Goal: Task Accomplishment & Management: Use online tool/utility

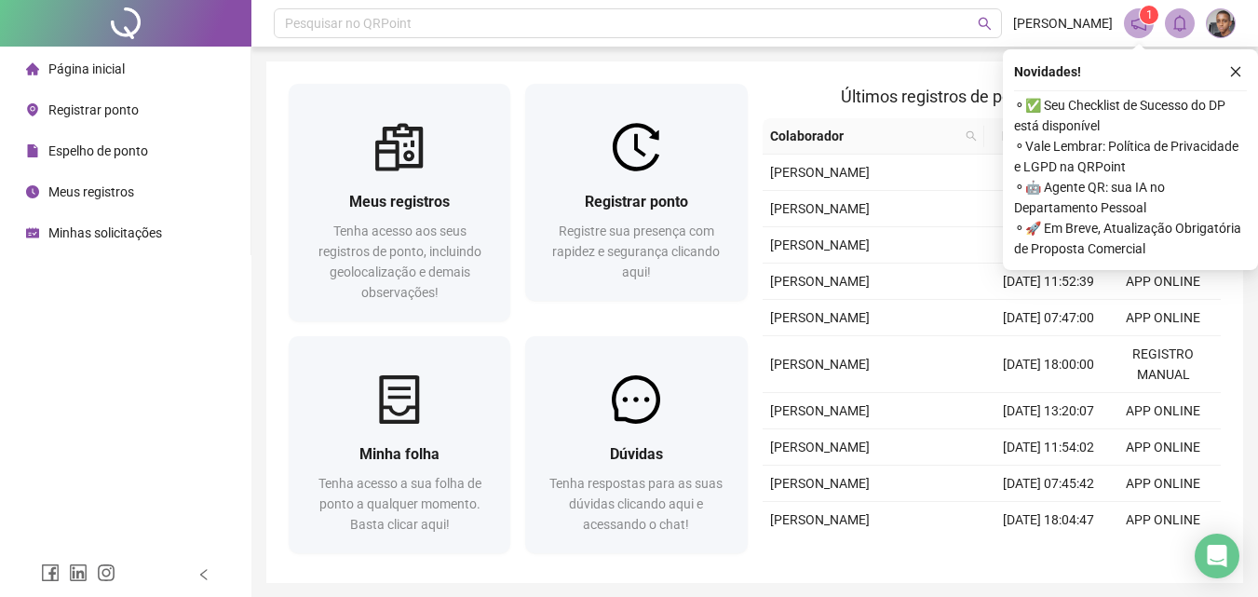
click at [108, 110] on span "Registrar ponto" at bounding box center [93, 109] width 90 height 15
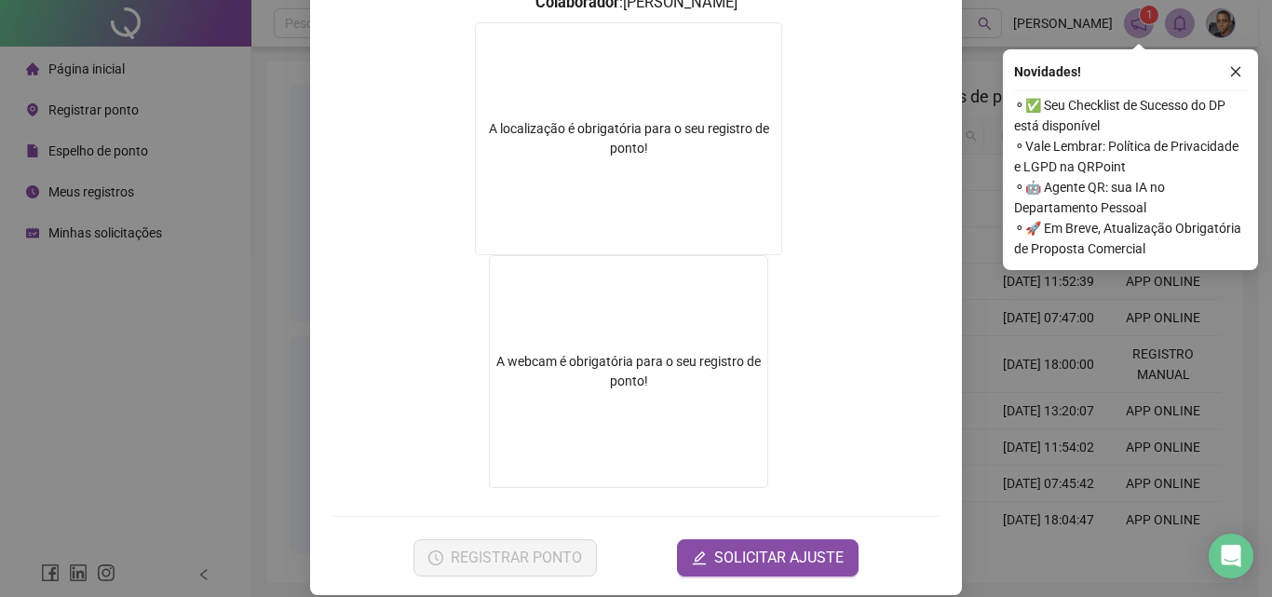
scroll to position [302, 0]
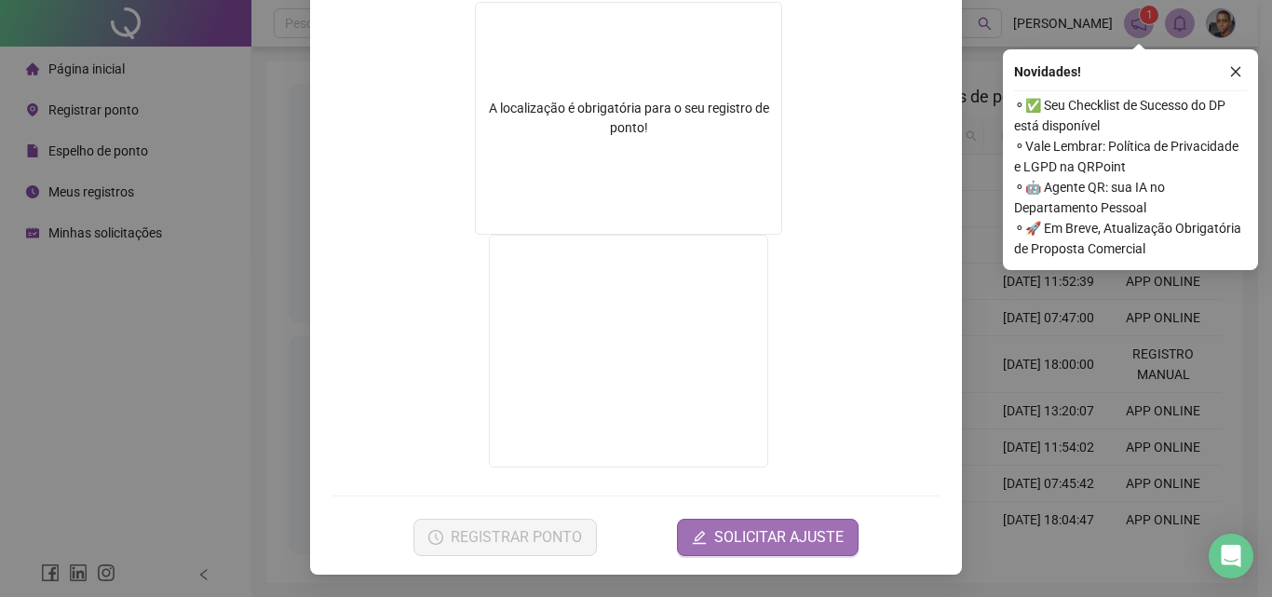
click at [726, 531] on span "SOLICITAR AJUSTE" at bounding box center [778, 537] width 129 height 22
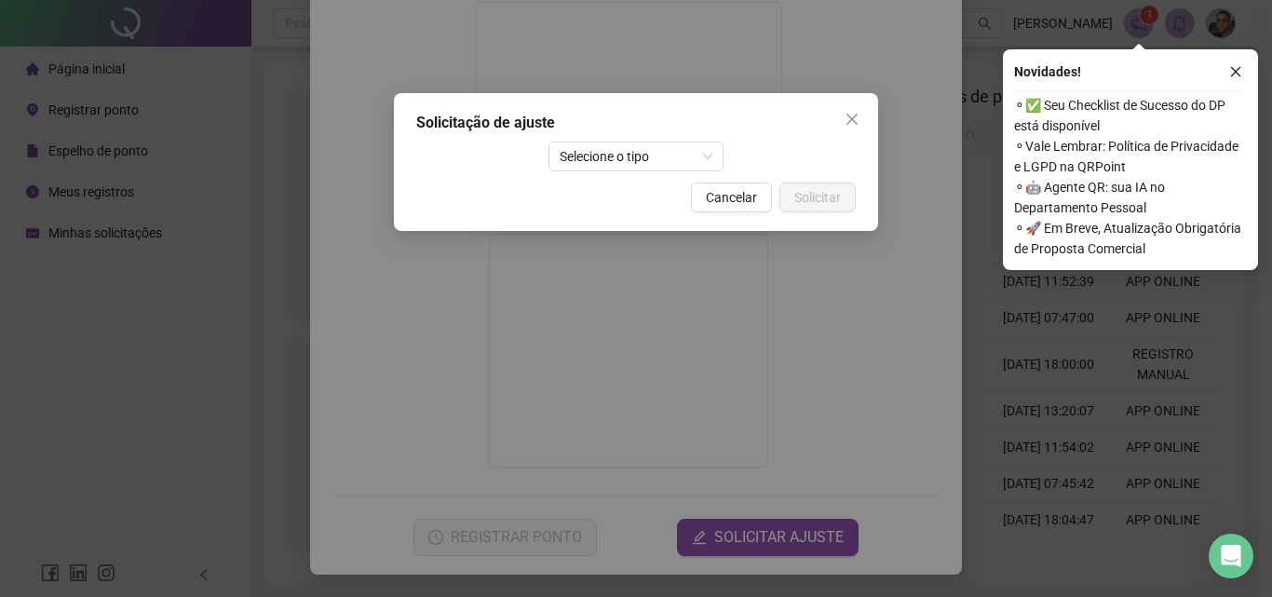
drag, startPoint x: 743, startPoint y: 197, endPoint x: 737, endPoint y: 205, distance: 10.6
click at [743, 196] on span "Cancelar" at bounding box center [731, 197] width 51 height 20
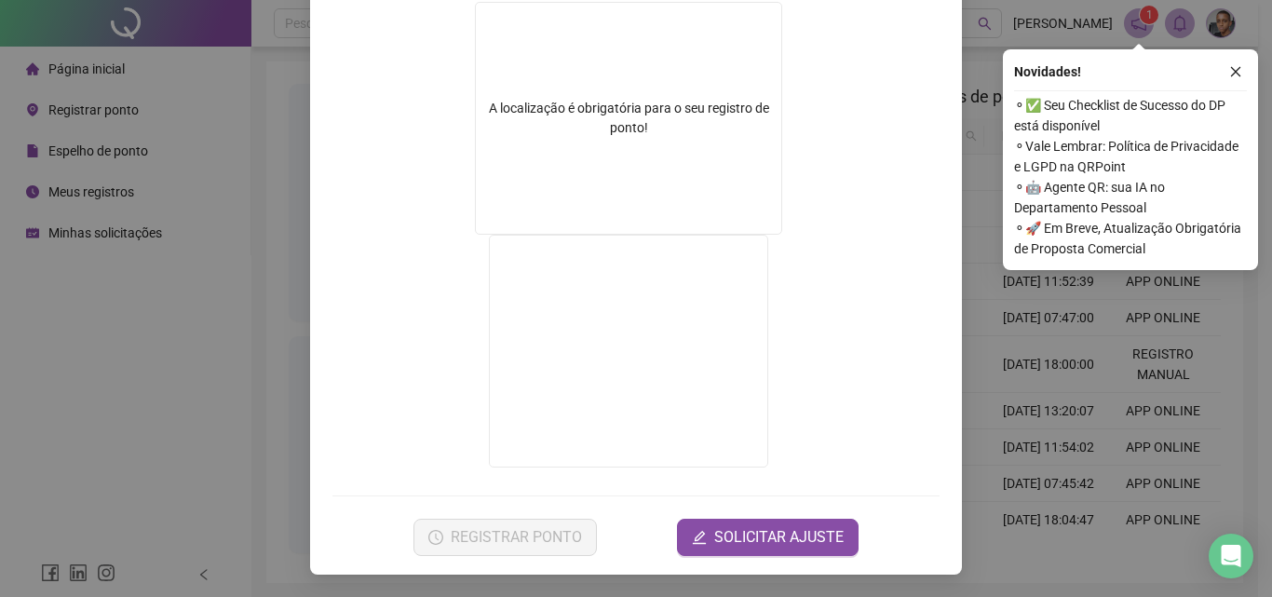
click at [606, 165] on div "A localização é obrigatória para o seu registro de ponto!" at bounding box center [628, 118] width 307 height 233
click at [628, 387] on video at bounding box center [628, 351] width 279 height 233
click at [627, 379] on video at bounding box center [628, 351] width 279 height 233
drag, startPoint x: 728, startPoint y: 312, endPoint x: 781, endPoint y: 307, distance: 53.3
click at [729, 312] on video at bounding box center [628, 351] width 279 height 233
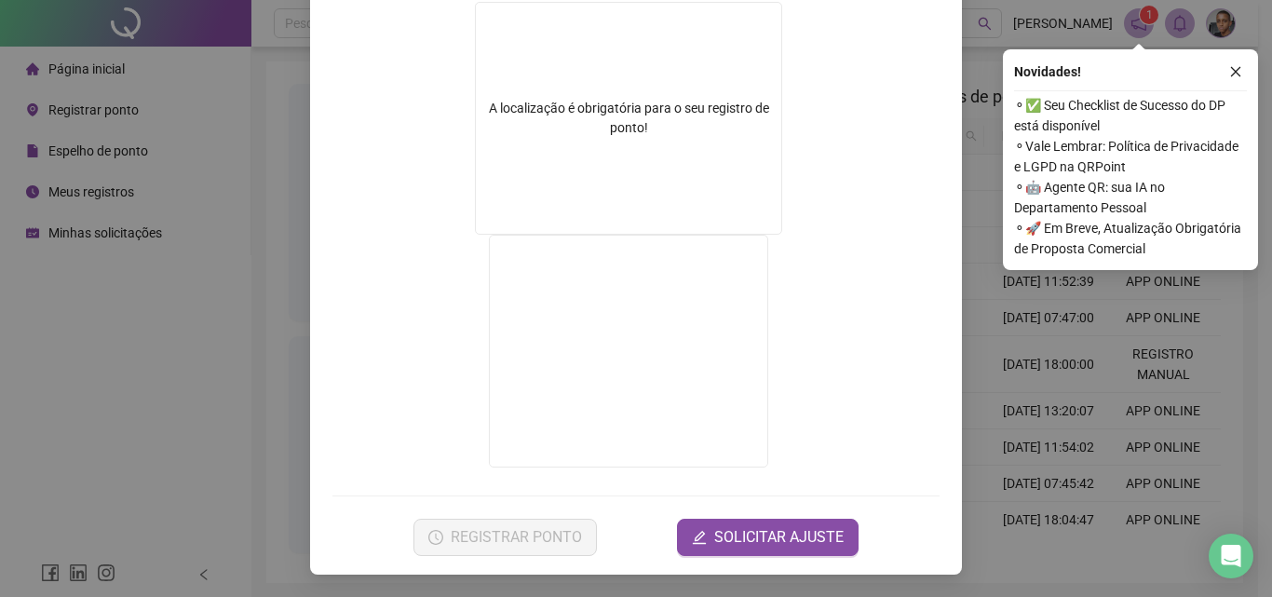
click at [992, 232] on div "Registro de ponto web 12:30:11 Empregador : MERCANTEC SOLUÇOES Colaborador : [P…" at bounding box center [636, 298] width 1272 height 597
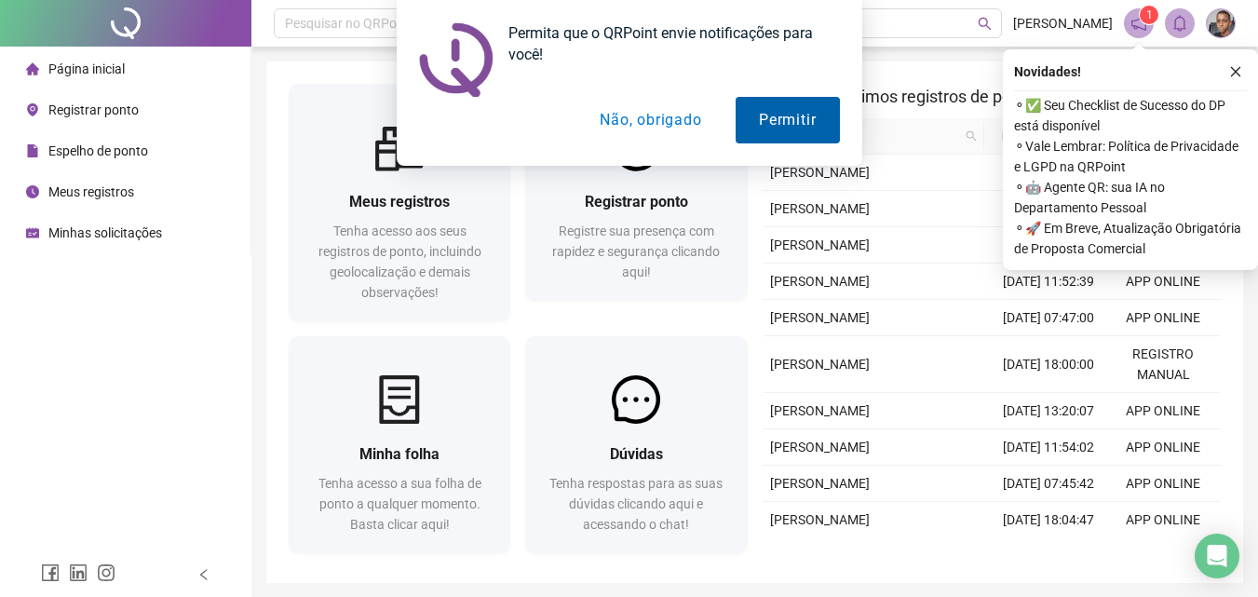
click at [766, 123] on button "Permitir" at bounding box center [787, 120] width 103 height 47
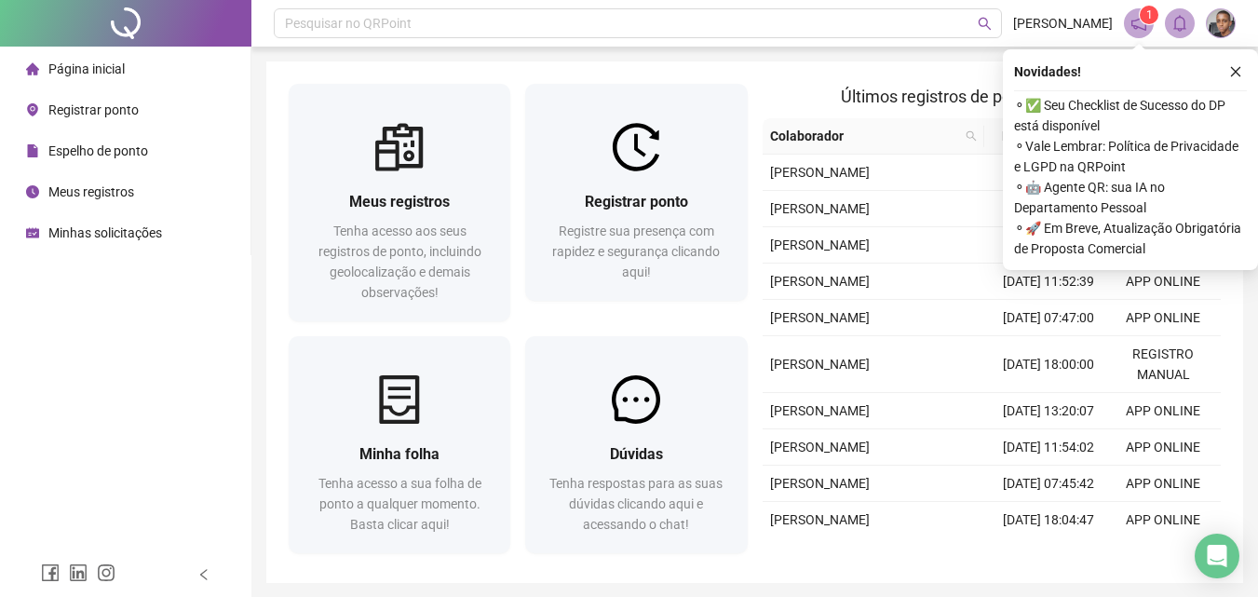
click at [114, 109] on span "Registrar ponto" at bounding box center [93, 109] width 90 height 15
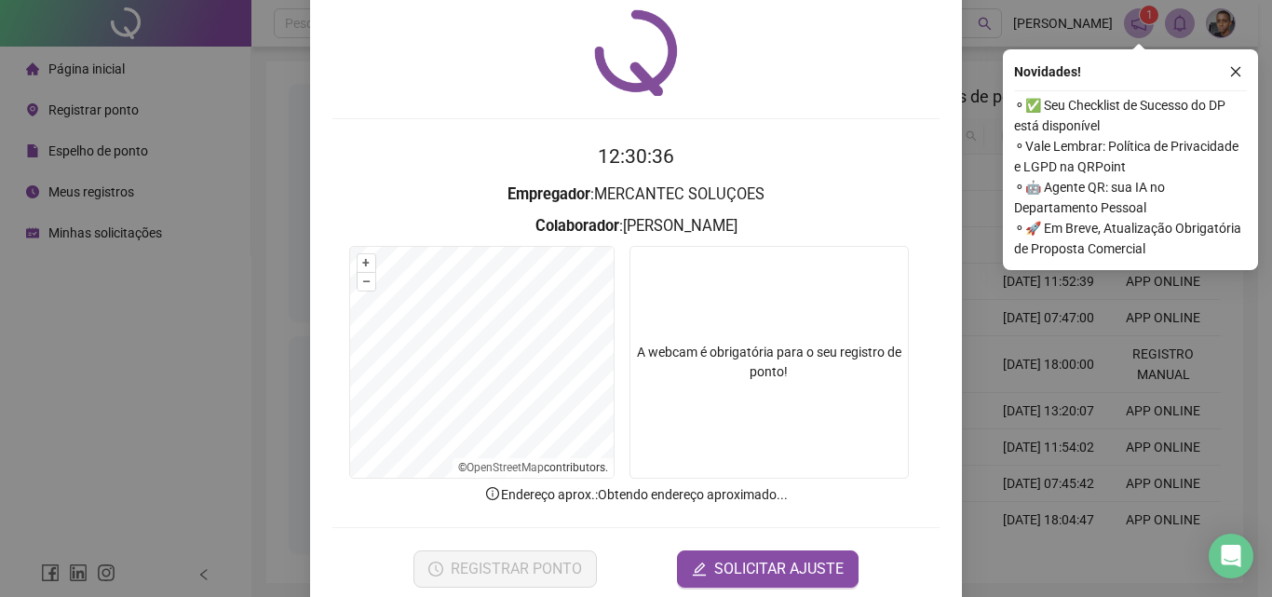
scroll to position [89, 0]
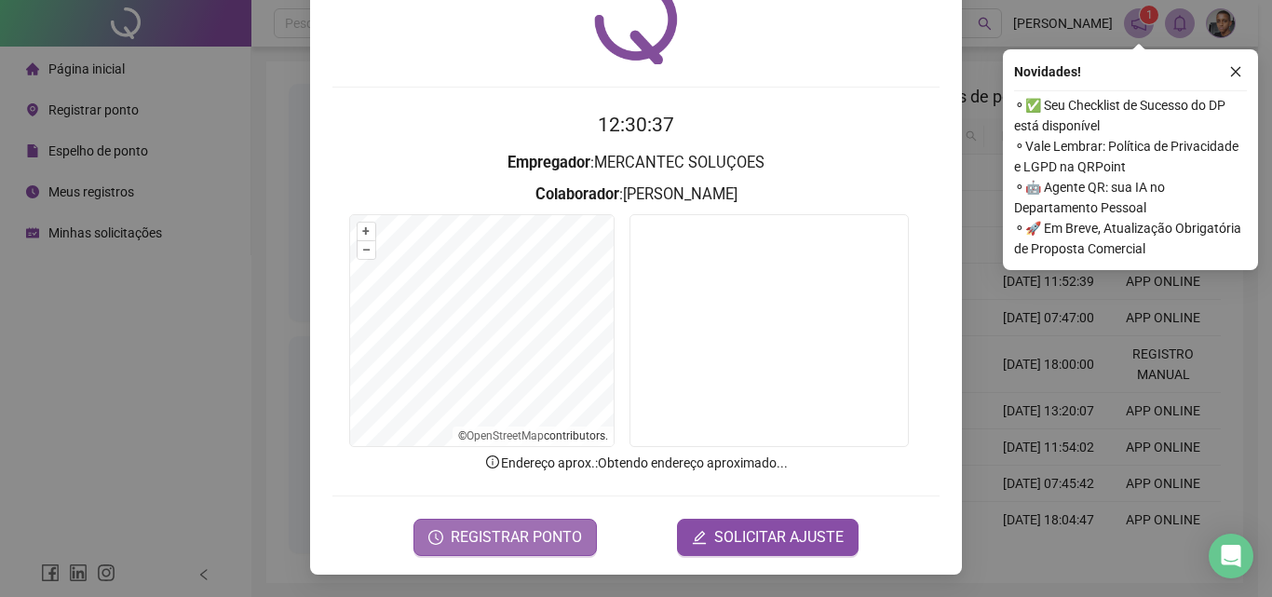
click at [485, 537] on span "REGISTRAR PONTO" at bounding box center [516, 537] width 131 height 22
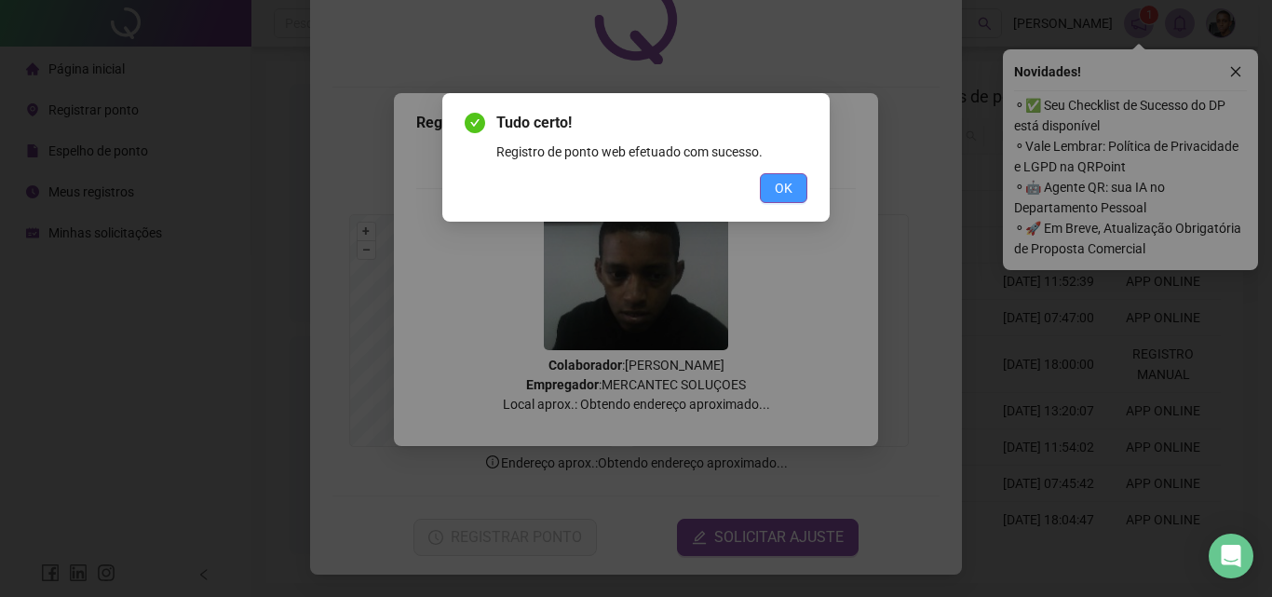
click at [787, 185] on span "OK" at bounding box center [784, 188] width 18 height 20
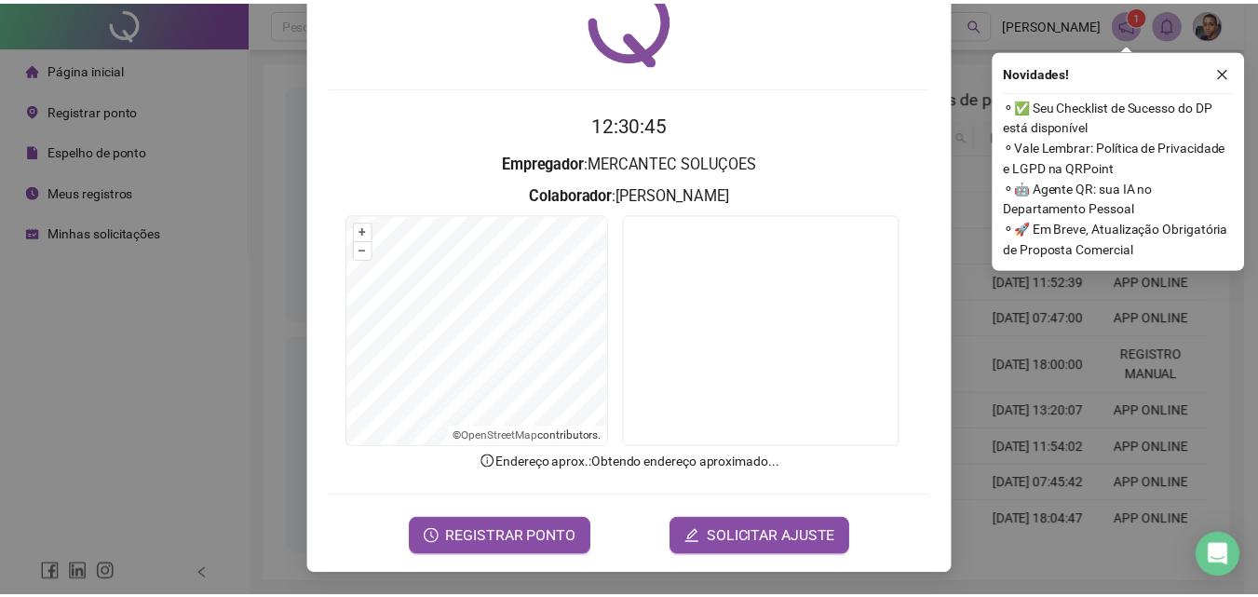
scroll to position [0, 0]
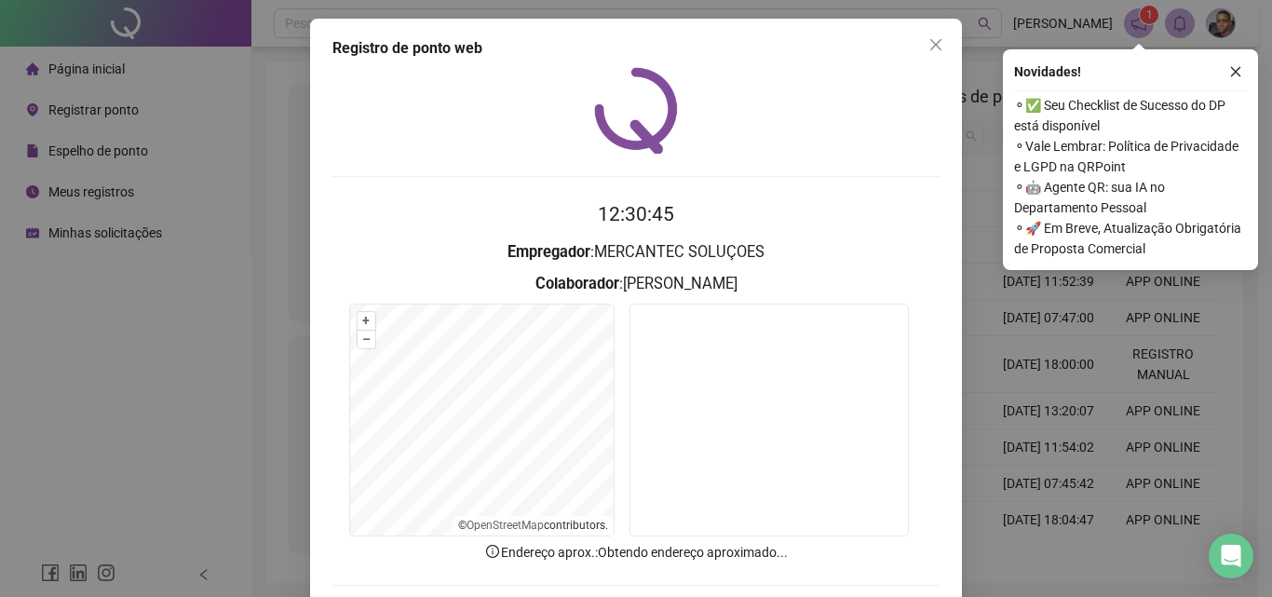
click at [983, 63] on div "Registro de ponto web 12:30:45 Empregador : MERCANTEC SOLUÇOES Colaborador : [P…" at bounding box center [636, 298] width 1272 height 597
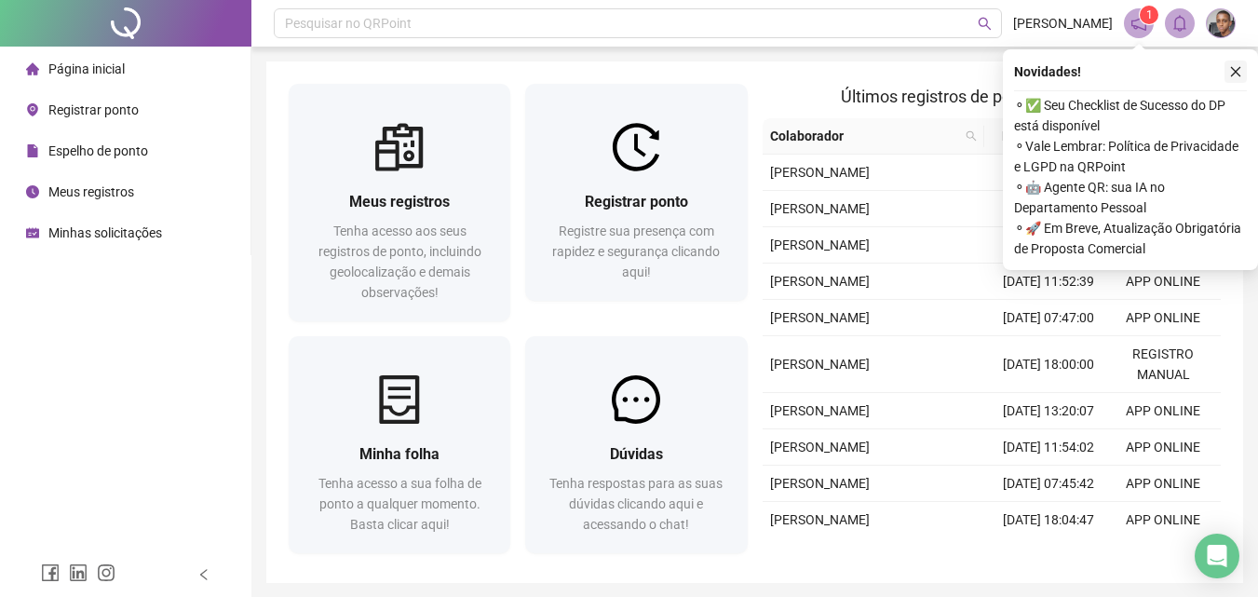
click at [1234, 65] on icon "close" at bounding box center [1235, 71] width 13 height 13
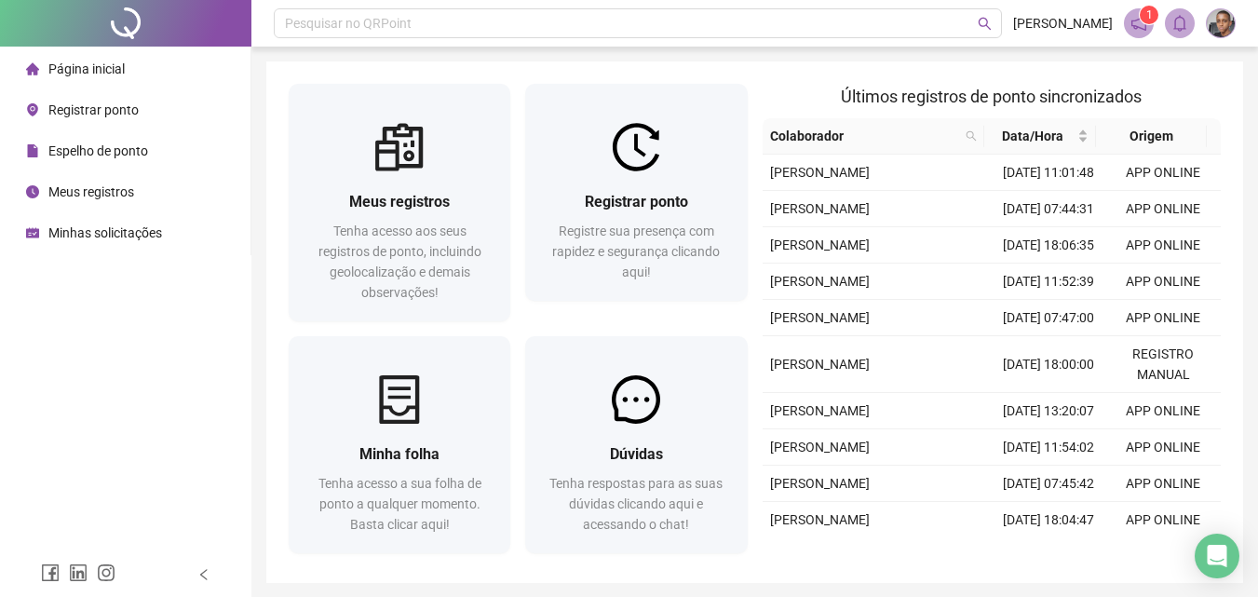
click at [107, 144] on span "Espelho de ponto" at bounding box center [98, 150] width 100 height 15
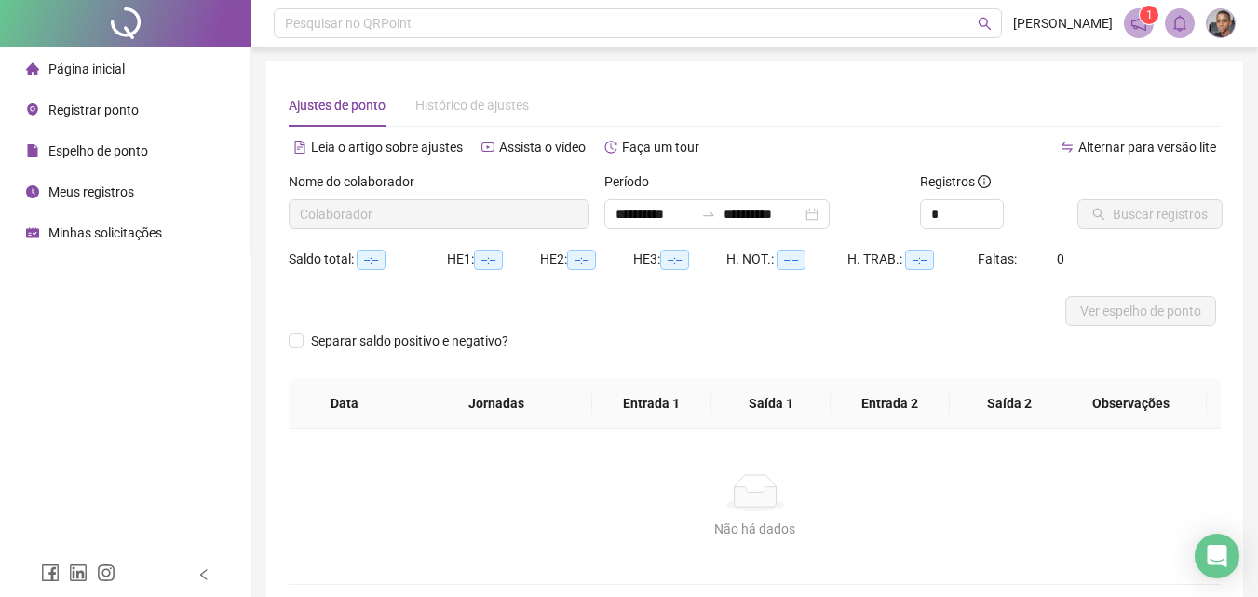
type input "**********"
click at [1166, 309] on span "Ver espelho de ponto" at bounding box center [1140, 311] width 121 height 20
